Goal: Task Accomplishment & Management: Manage account settings

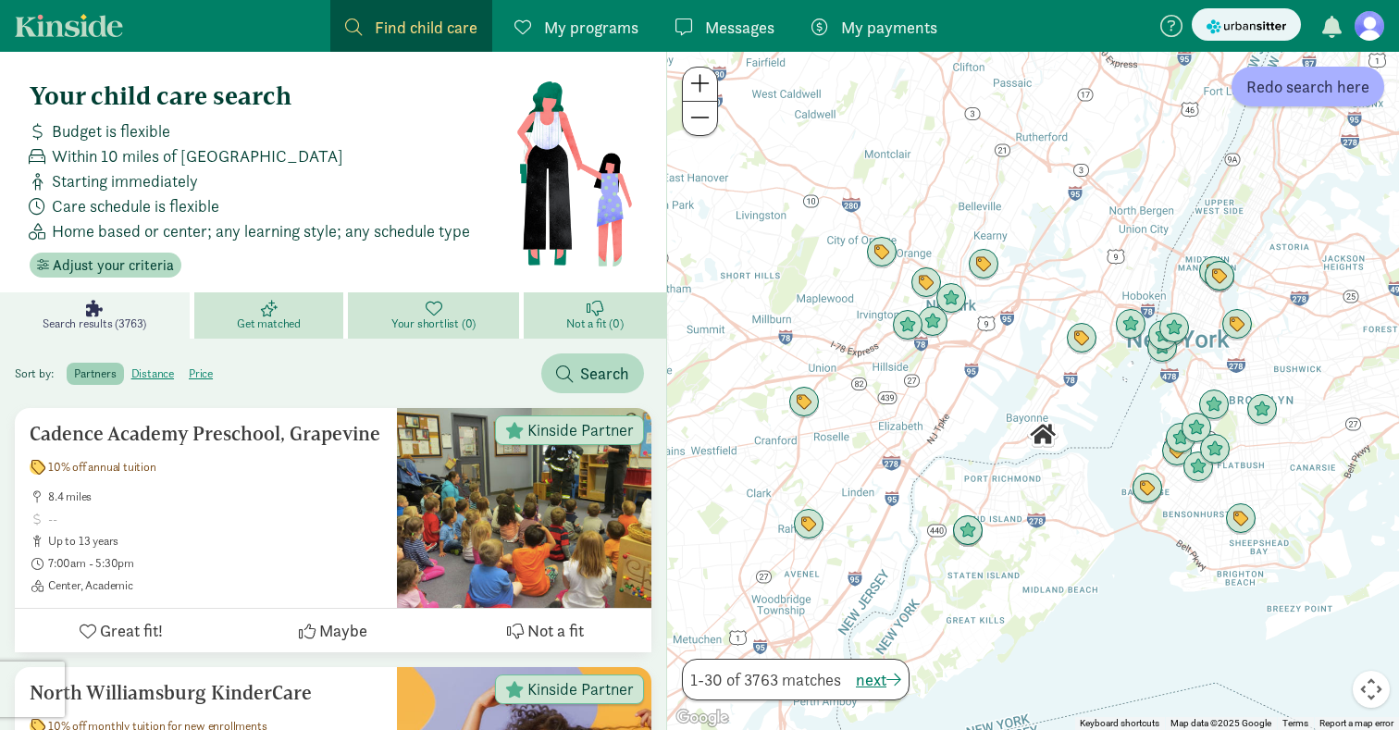
click at [1367, 23] on figure at bounding box center [1370, 26] width 30 height 30
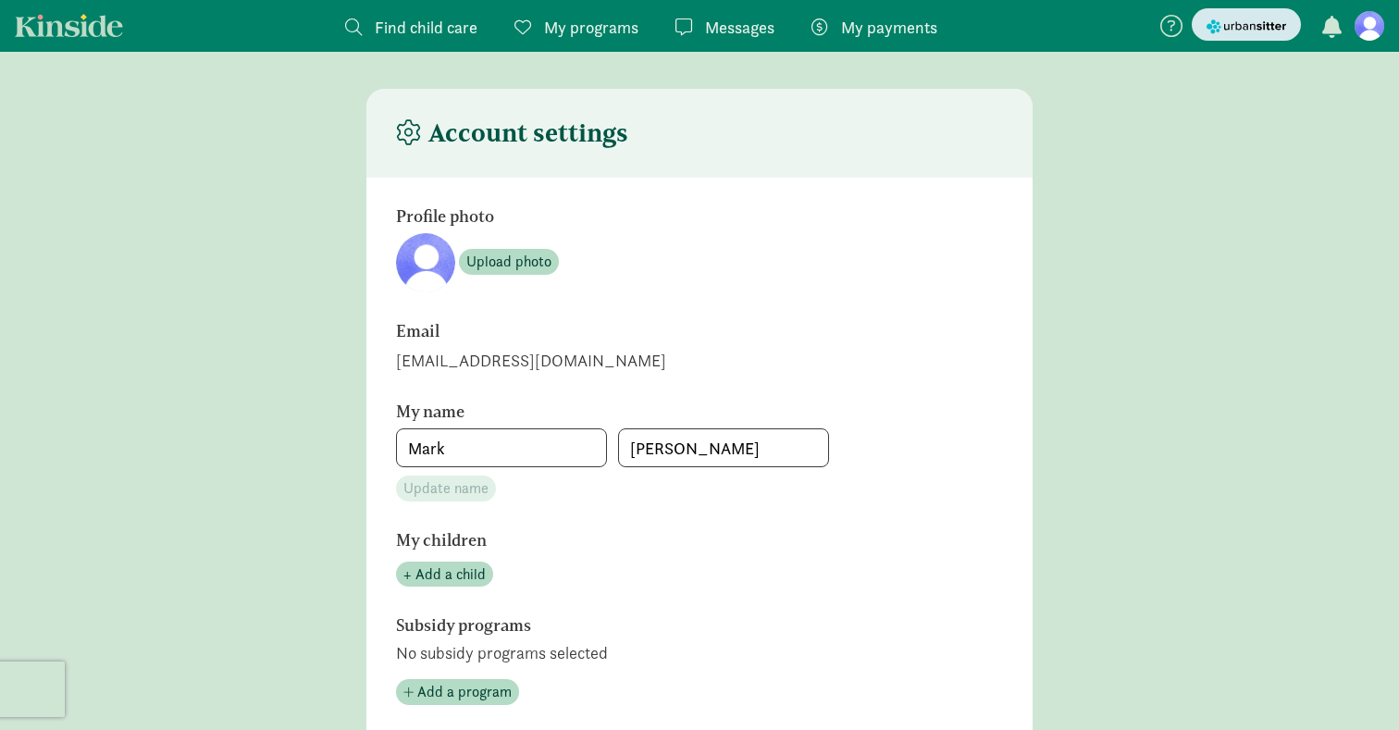
click at [1248, 21] on img "submit" at bounding box center [1247, 26] width 80 height 19
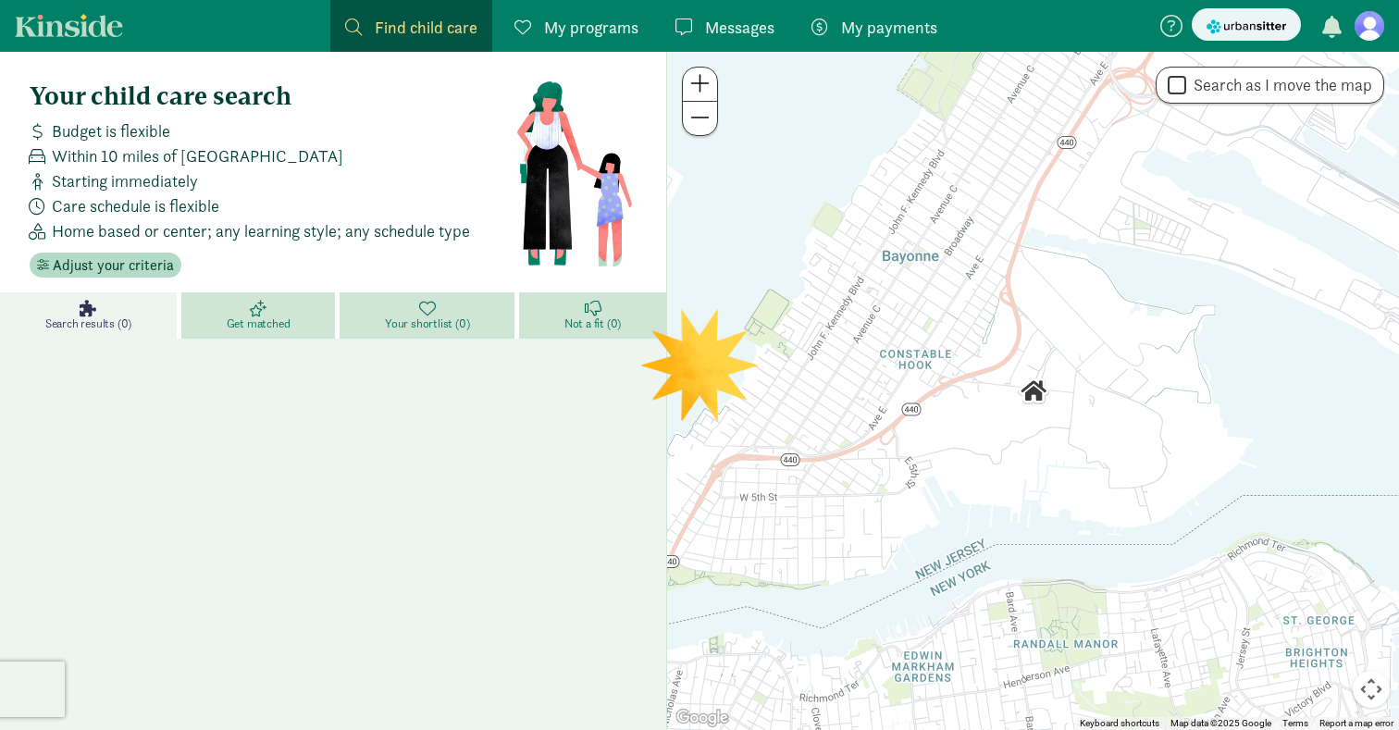
click at [1380, 29] on figure at bounding box center [1370, 26] width 30 height 30
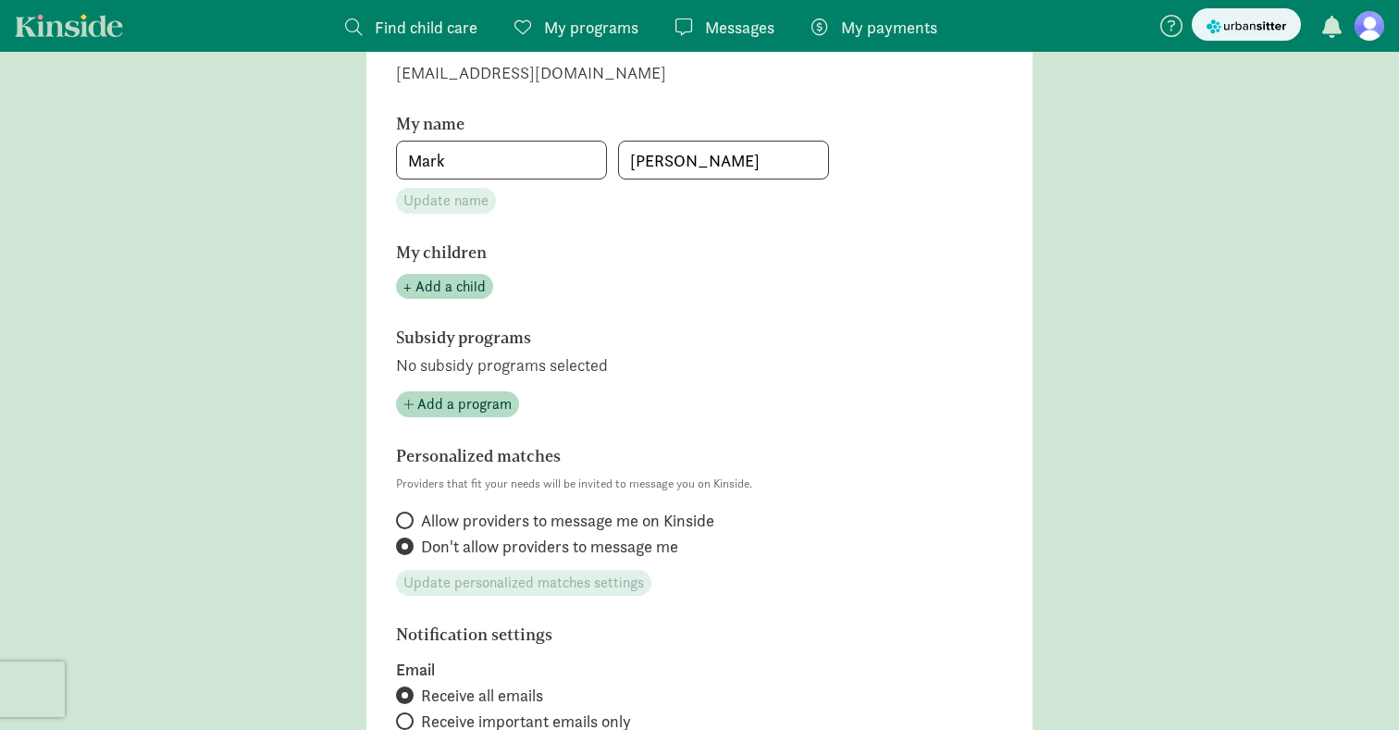
scroll to position [855, 0]
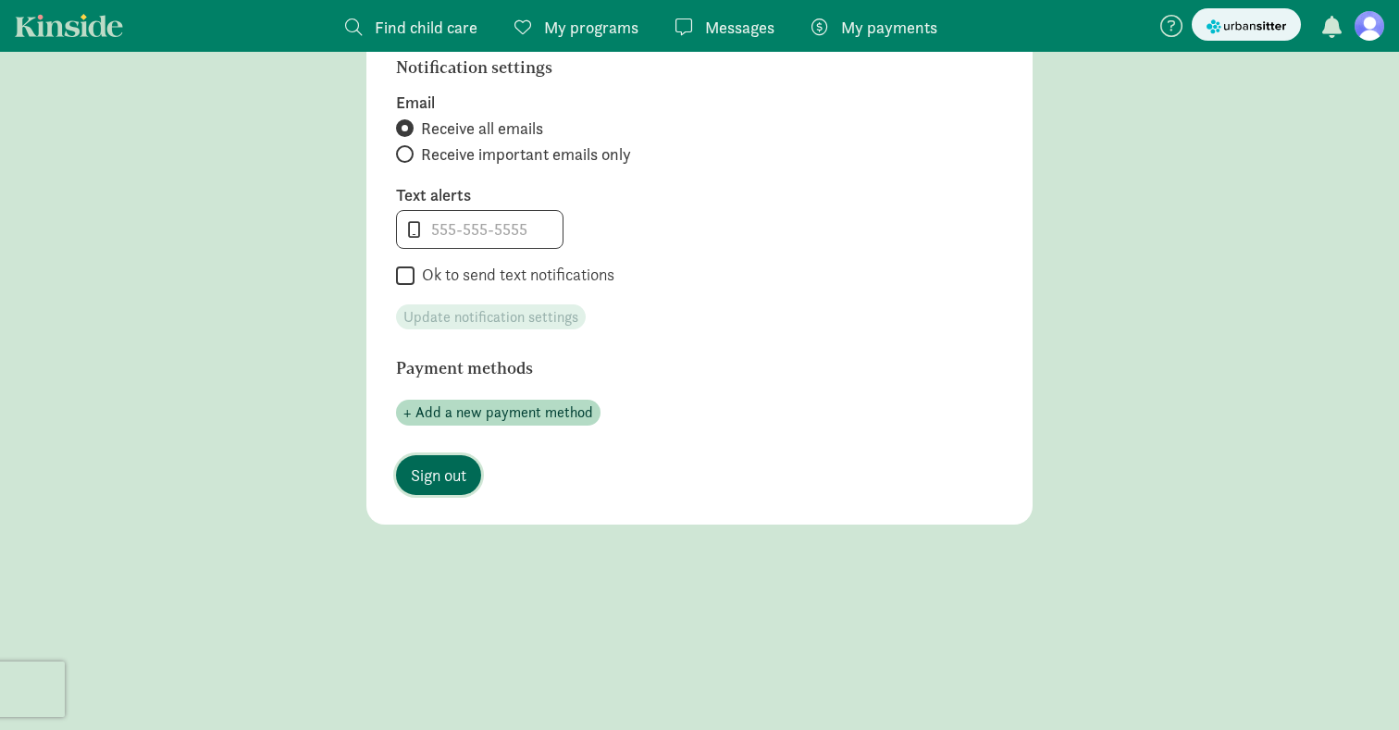
click at [466, 478] on span "Sign out" at bounding box center [439, 475] width 56 height 25
